Goal: Information Seeking & Learning: Learn about a topic

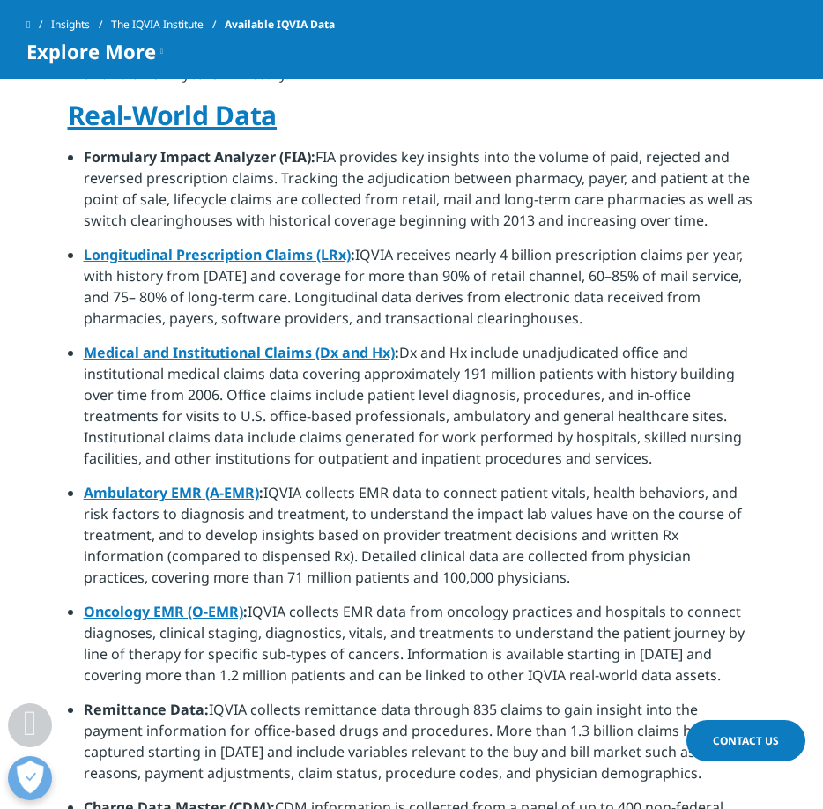
scroll to position [1165, 0]
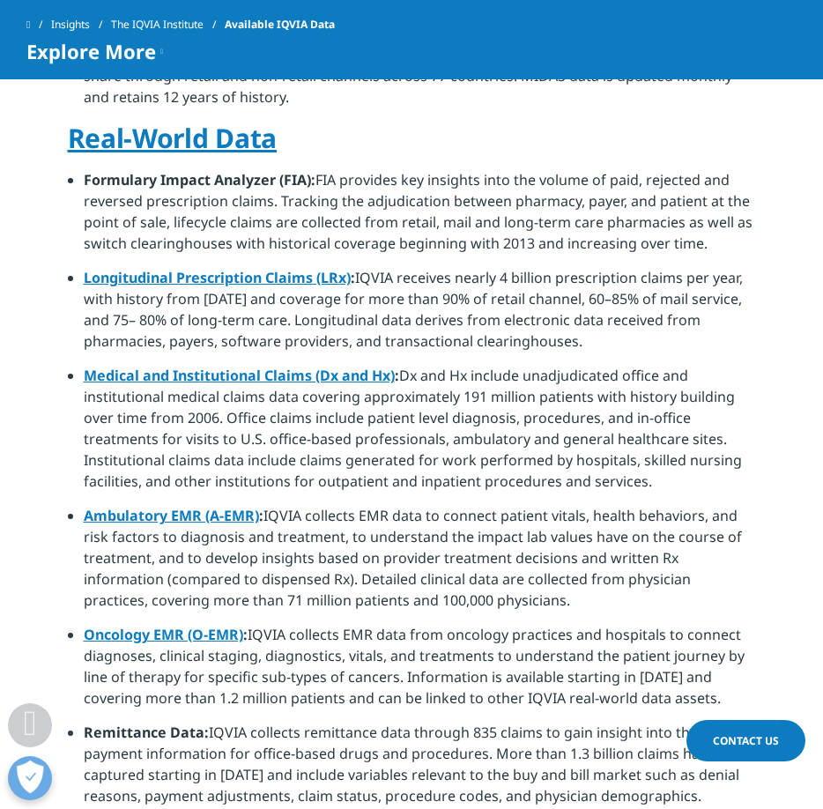
click at [295, 280] on li "Longitudinal Prescription Claims (LRx) : IQVIA receives nearly 4 billion prescr…" at bounding box center [420, 316] width 672 height 98
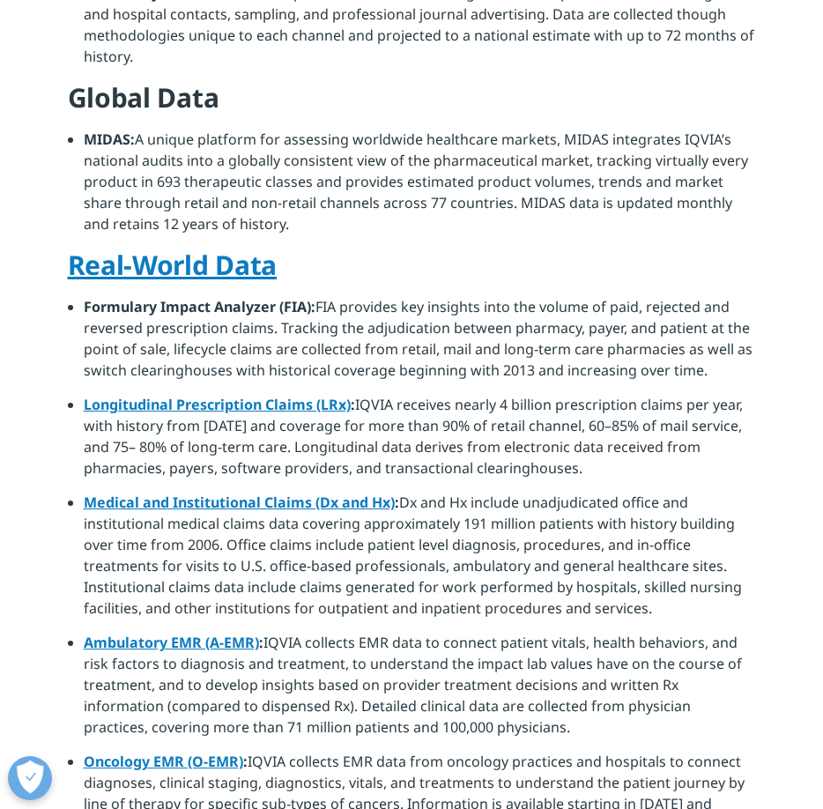
scroll to position [207, 0]
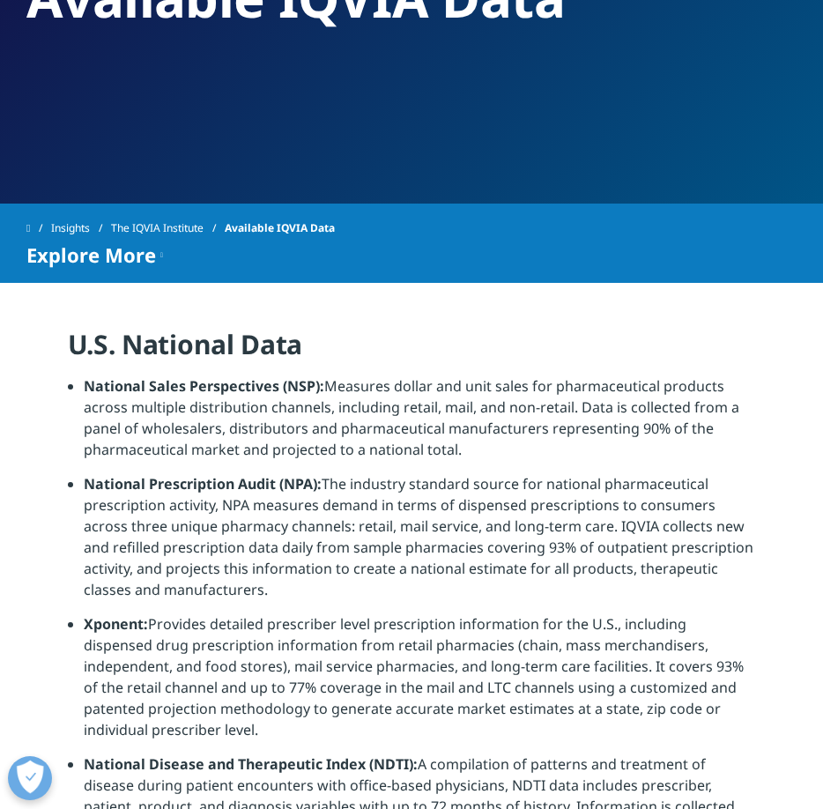
click at [410, 394] on li "National Sales Perspectives (NSP): Measures dollar and unit sales for pharmaceu…" at bounding box center [420, 424] width 672 height 98
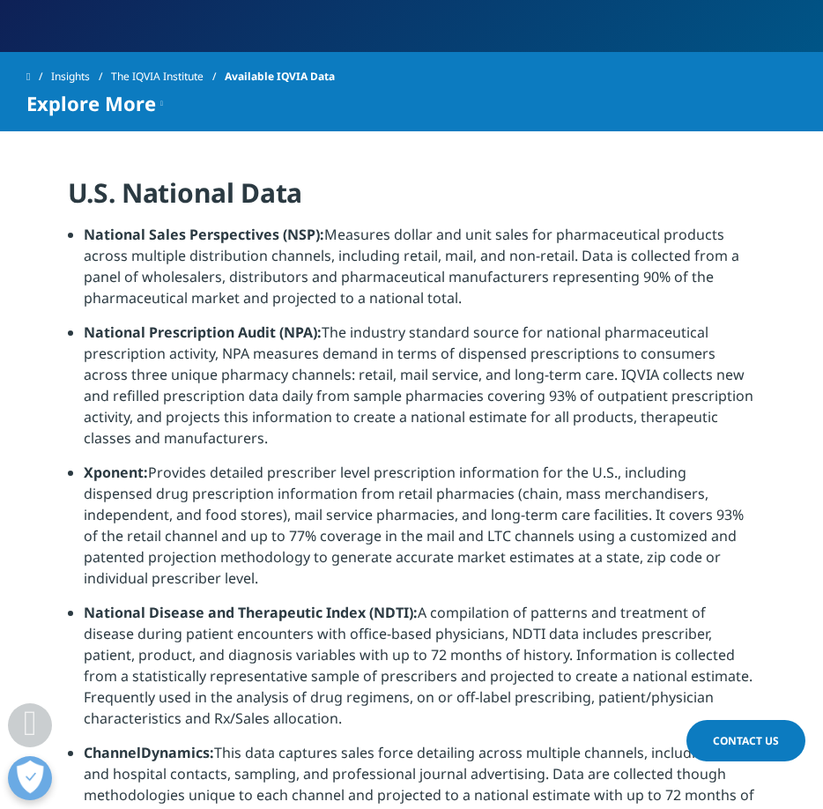
scroll to position [347, 0]
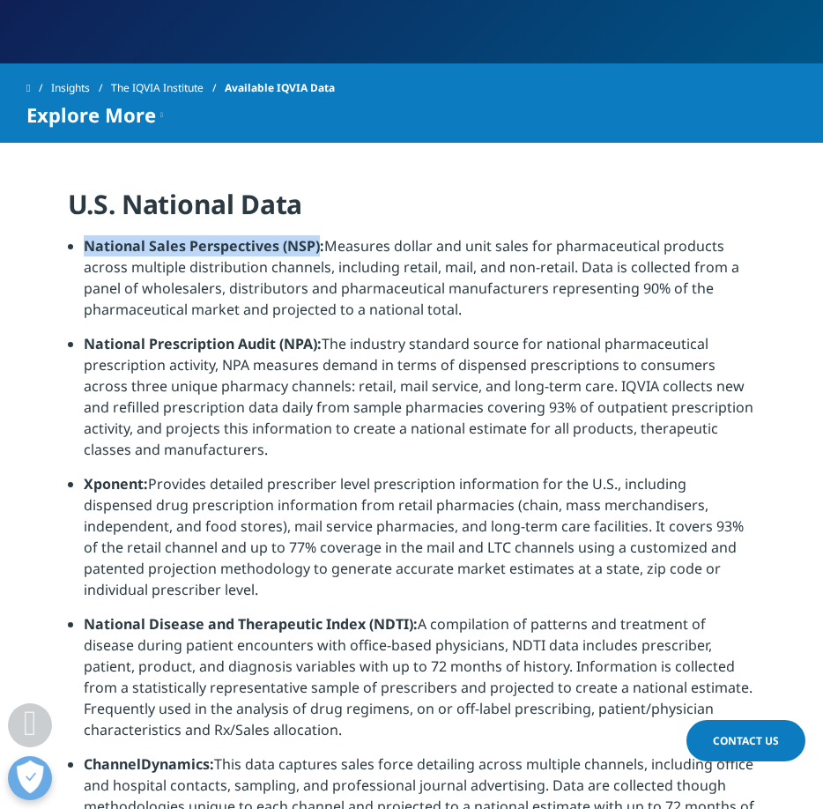
drag, startPoint x: 86, startPoint y: 247, endPoint x: 316, endPoint y: 242, distance: 230.0
click at [316, 242] on strong "National Sales Perspectives (NSP):" at bounding box center [204, 245] width 240 height 19
copy strong "National Sales Perspectives (NSP)"
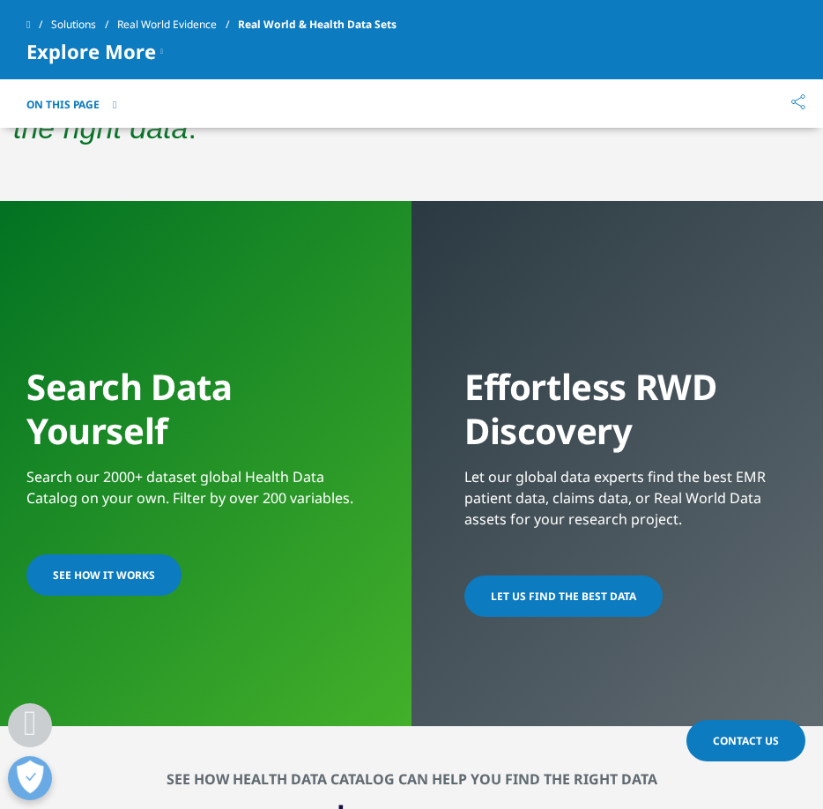
scroll to position [1151, 0]
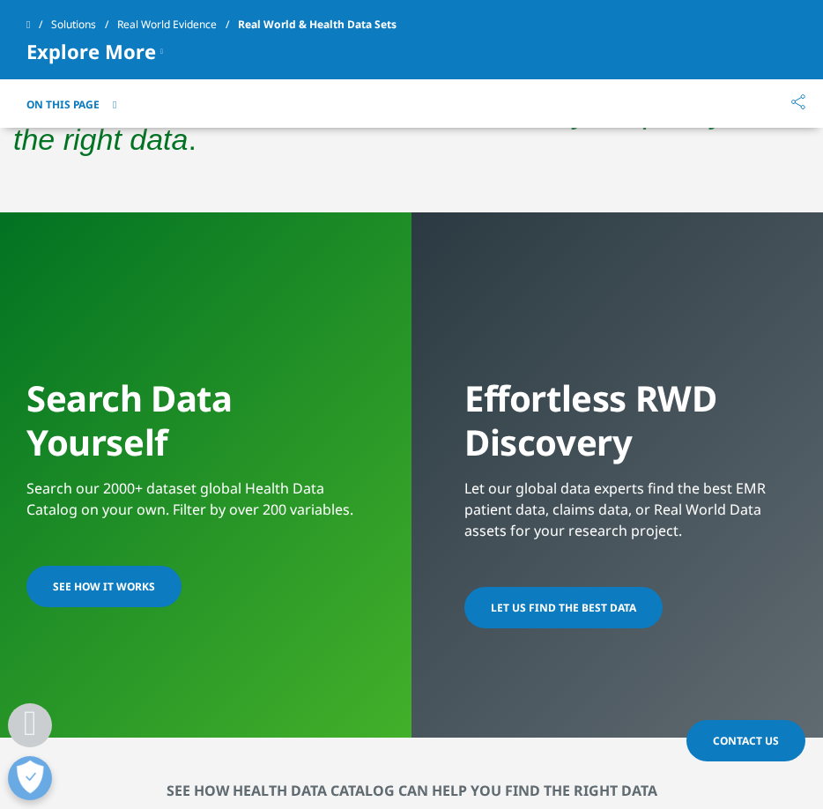
click at [113, 576] on link "SEE HOW IT WORKS" at bounding box center [103, 586] width 155 height 41
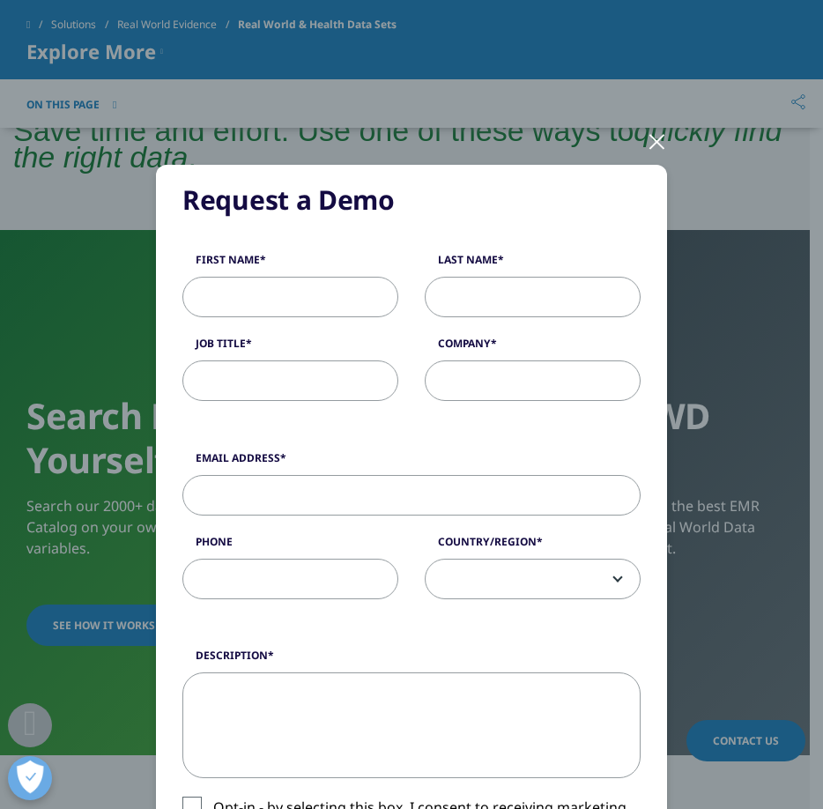
click at [655, 131] on div at bounding box center [657, 140] width 20 height 48
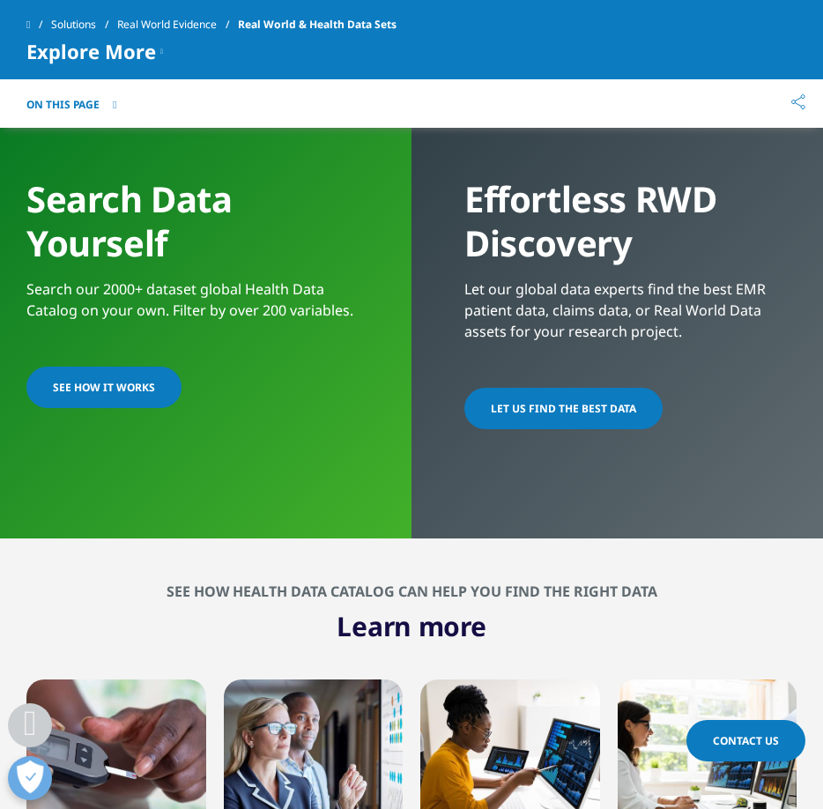
scroll to position [1361, 0]
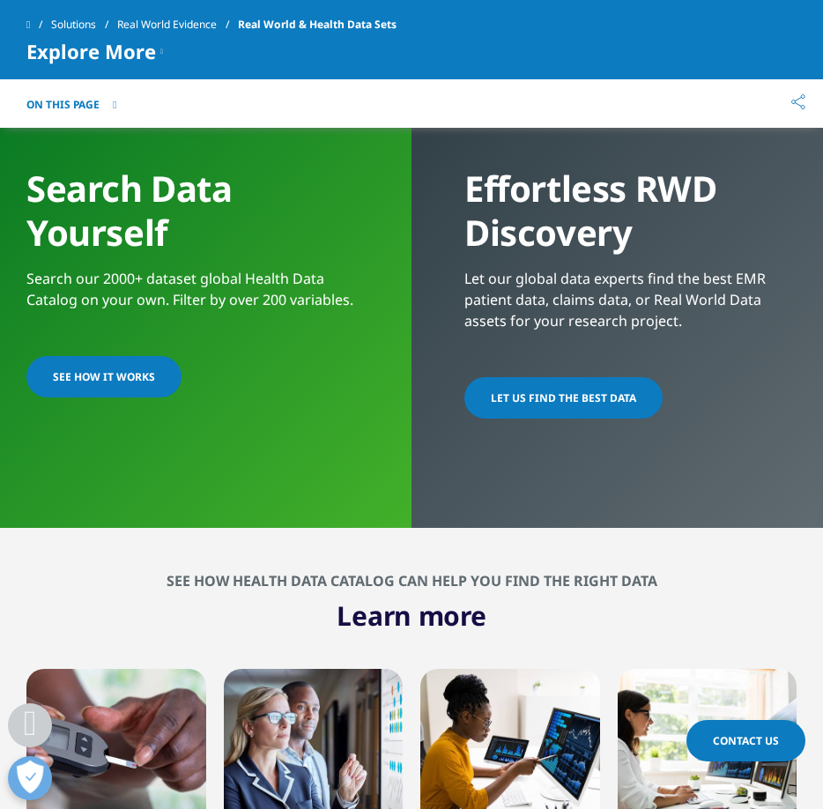
click at [502, 402] on span "LET US FIND THE BEST DATA​" at bounding box center [563, 397] width 145 height 15
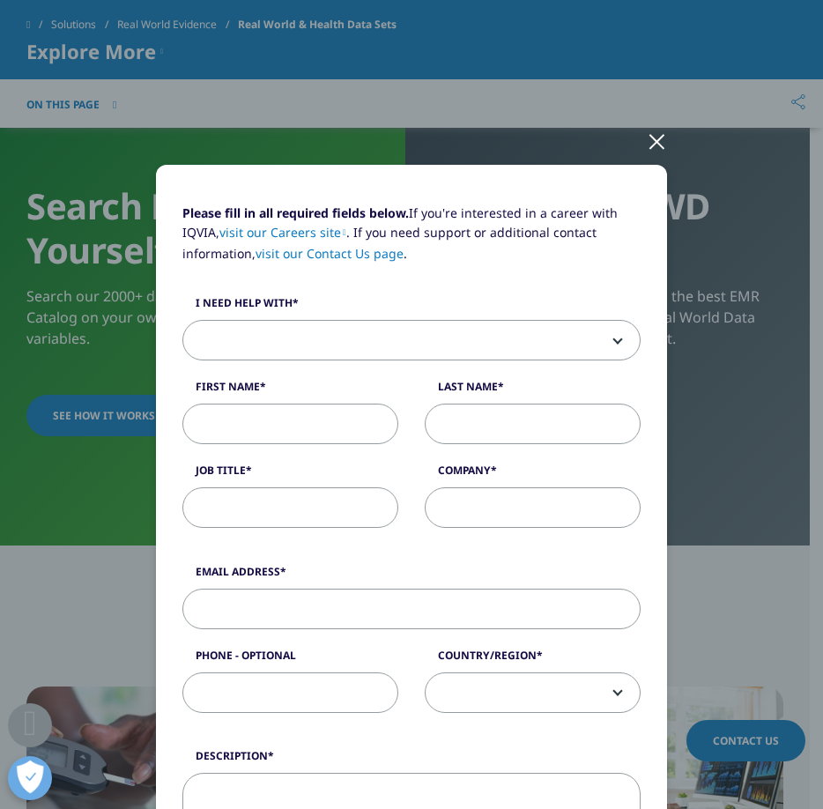
click at [647, 137] on div at bounding box center [657, 140] width 20 height 48
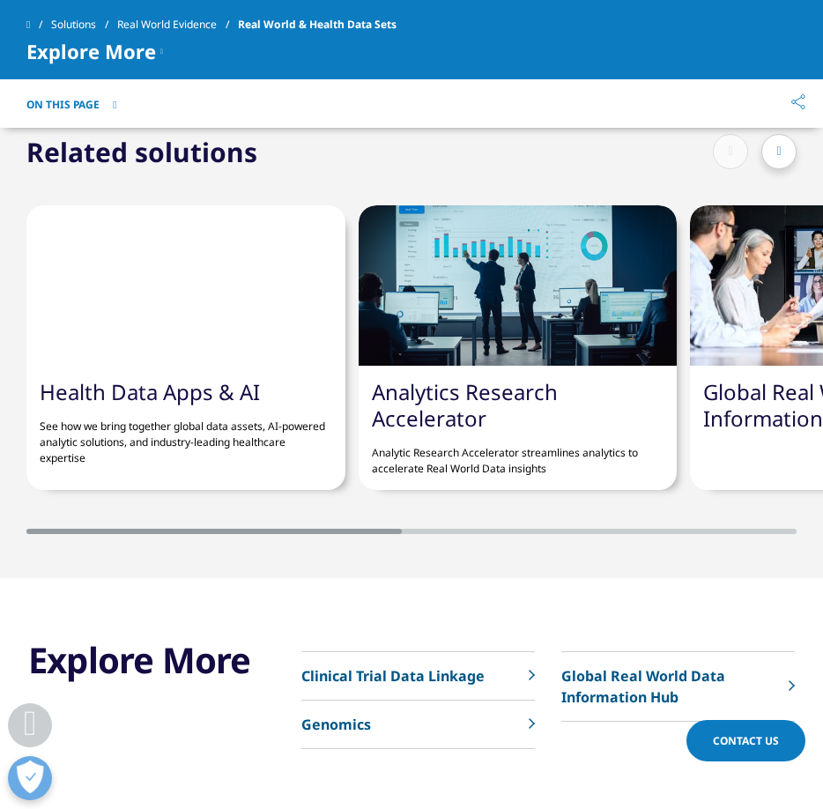
scroll to position [5387, 0]
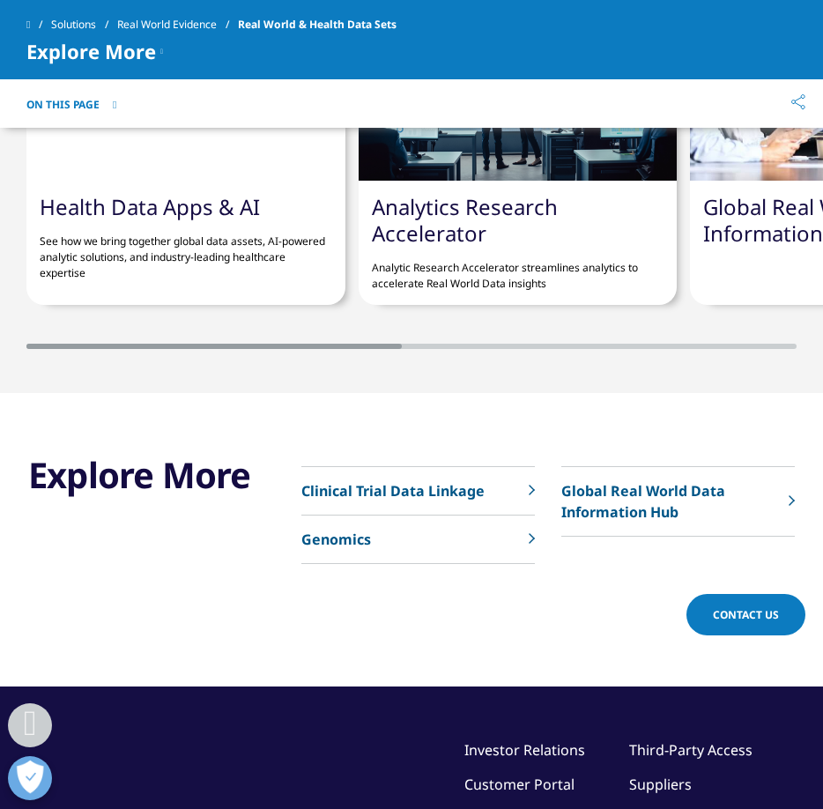
click at [641, 480] on p "Global Real World Data Information Hub" at bounding box center [670, 501] width 218 height 42
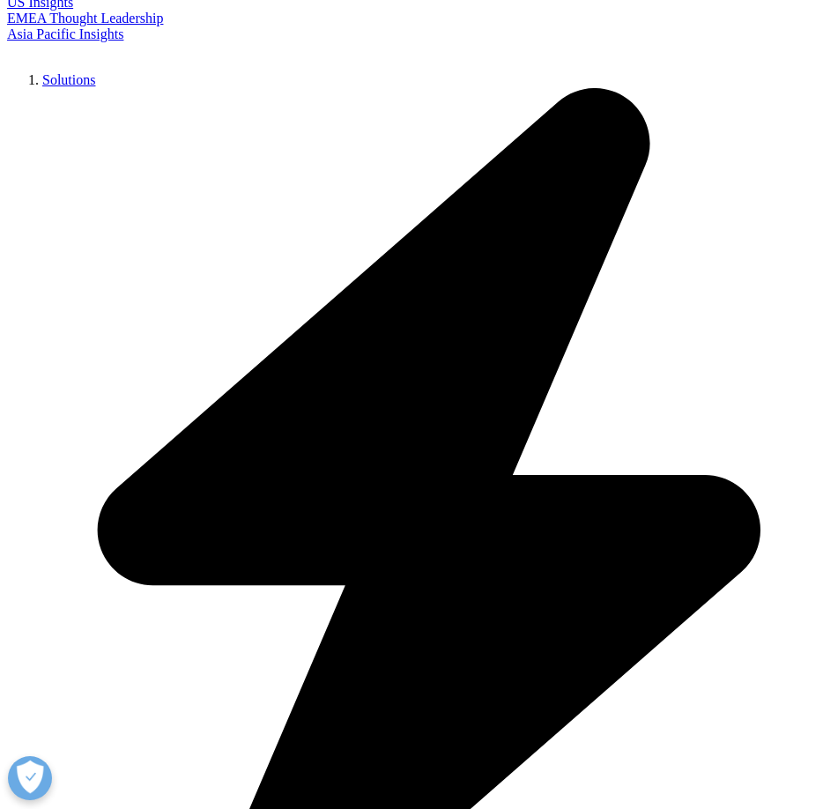
scroll to position [2735, 0]
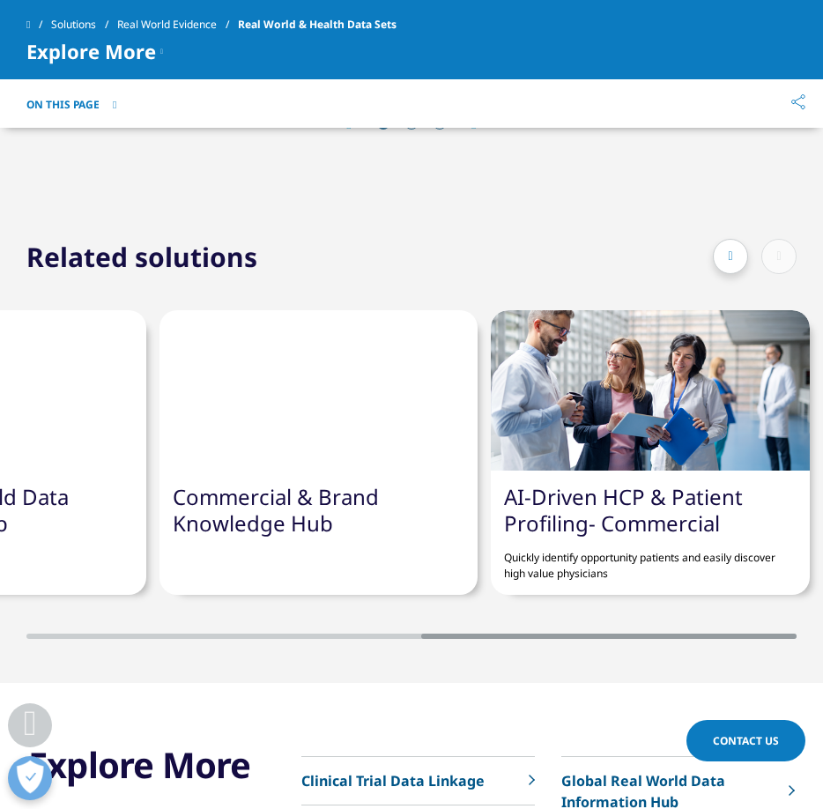
scroll to position [5086, 0]
